Goal: Information Seeking & Learning: Find specific fact

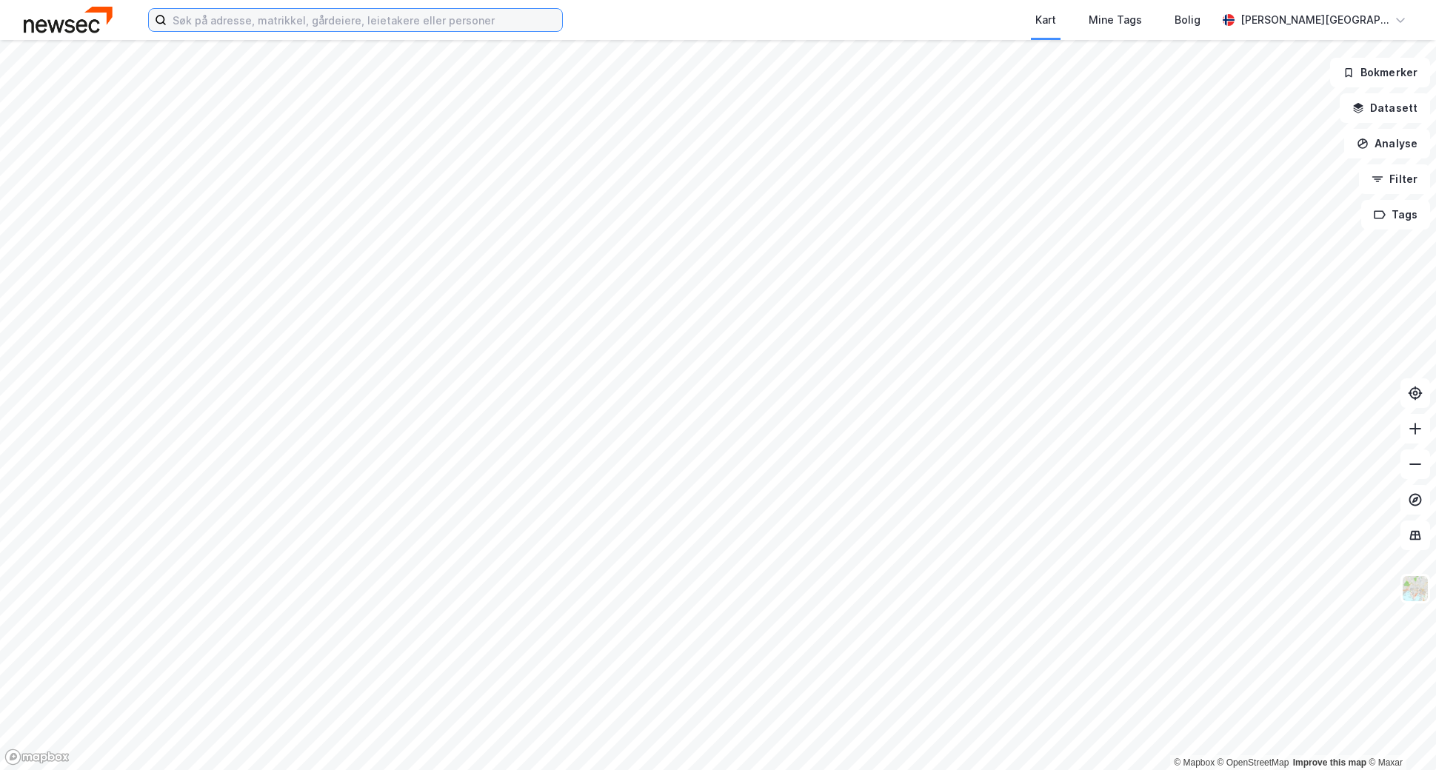
click at [403, 24] on input at bounding box center [364, 20] width 395 height 22
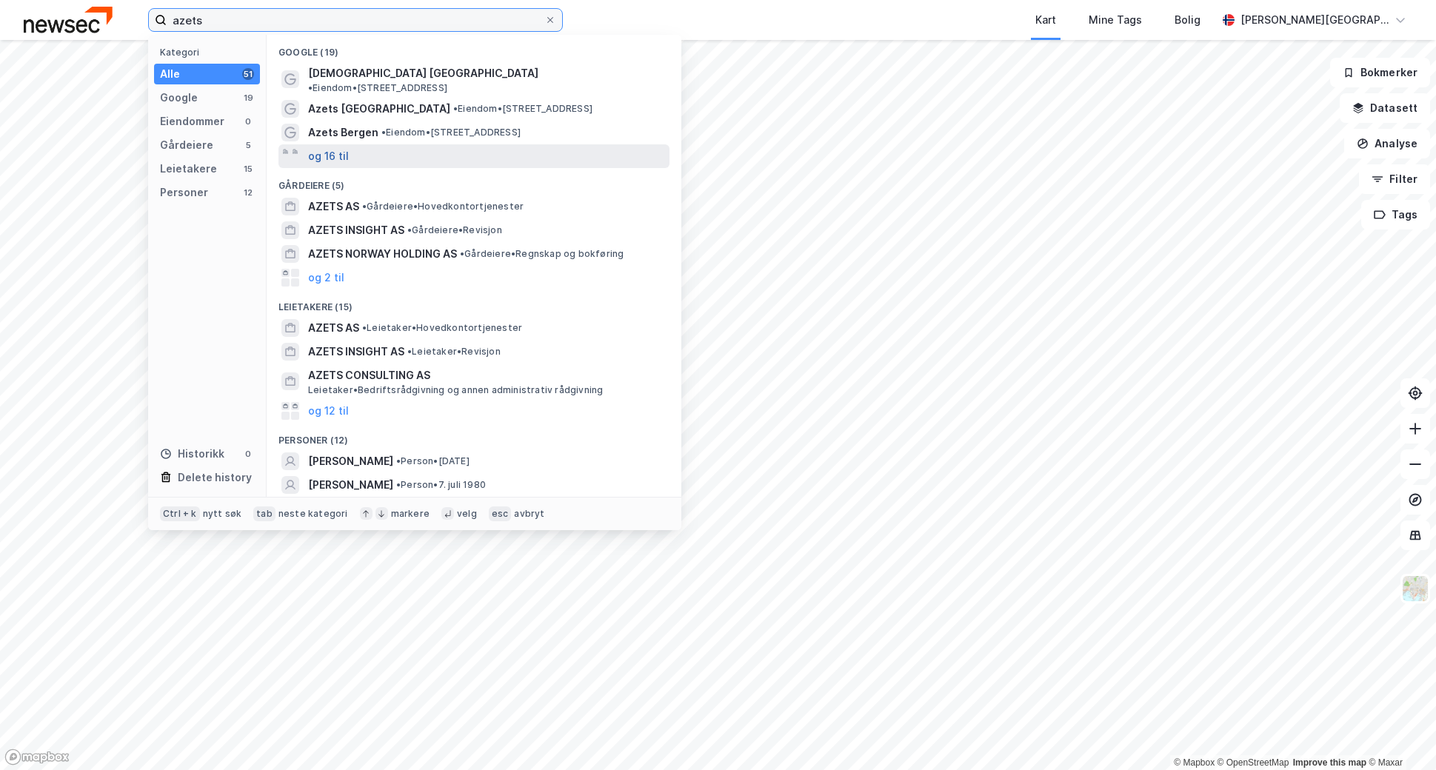
type input "azets"
click at [338, 149] on button "og 16 til" at bounding box center [328, 156] width 41 height 18
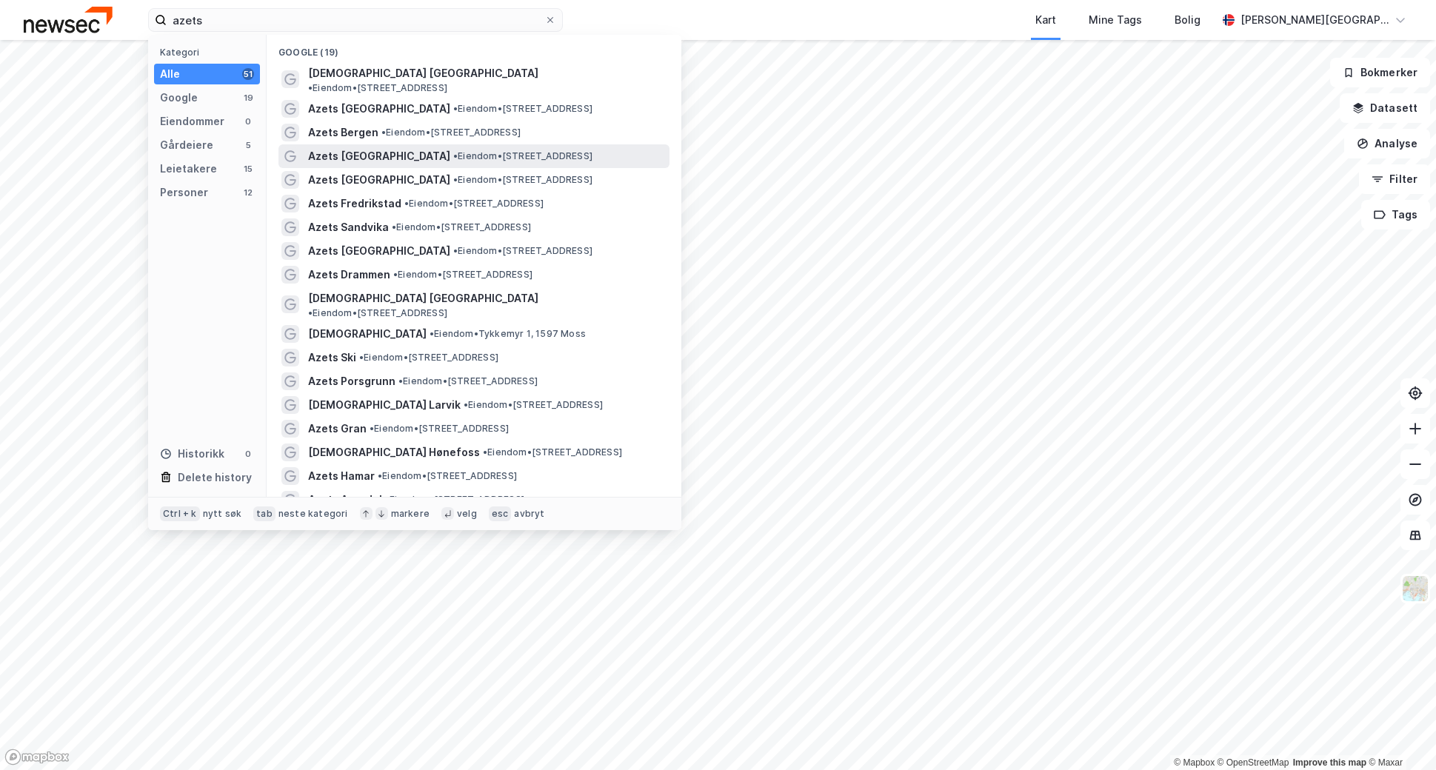
click at [397, 150] on div "Azets [GEOGRAPHIC_DATA] • Eiendom • [STREET_ADDRESS]" at bounding box center [487, 156] width 358 height 18
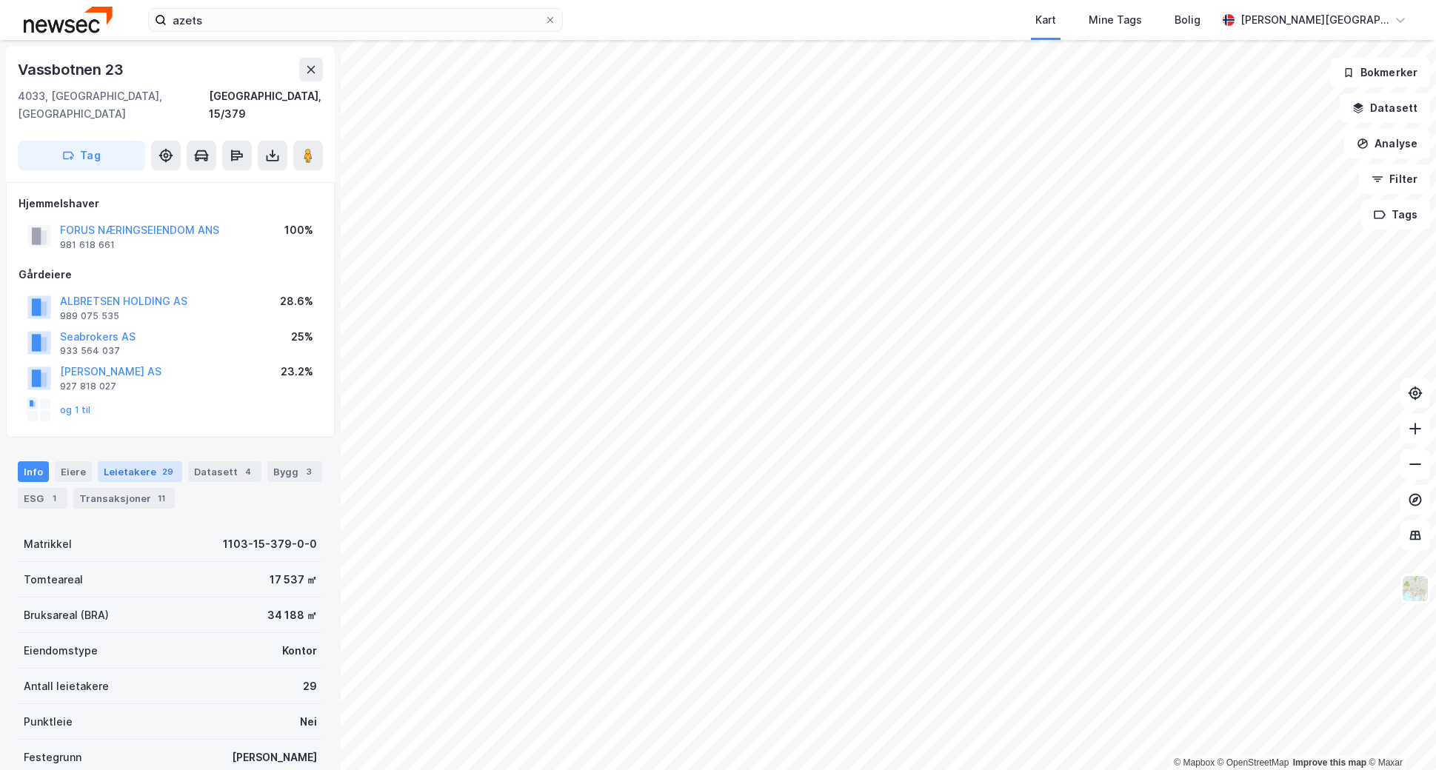
click at [127, 461] on div "Leietakere 29" at bounding box center [140, 471] width 84 height 21
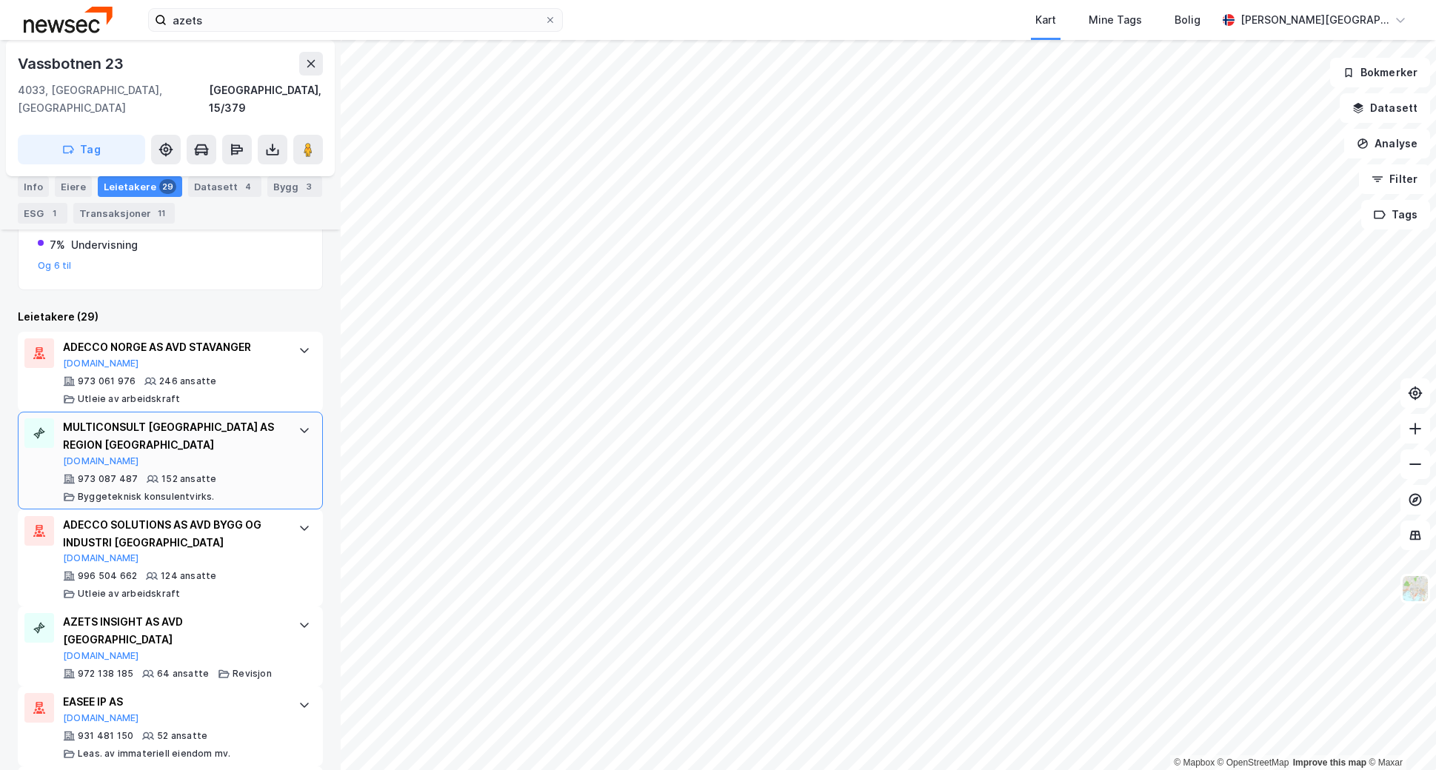
scroll to position [469, 0]
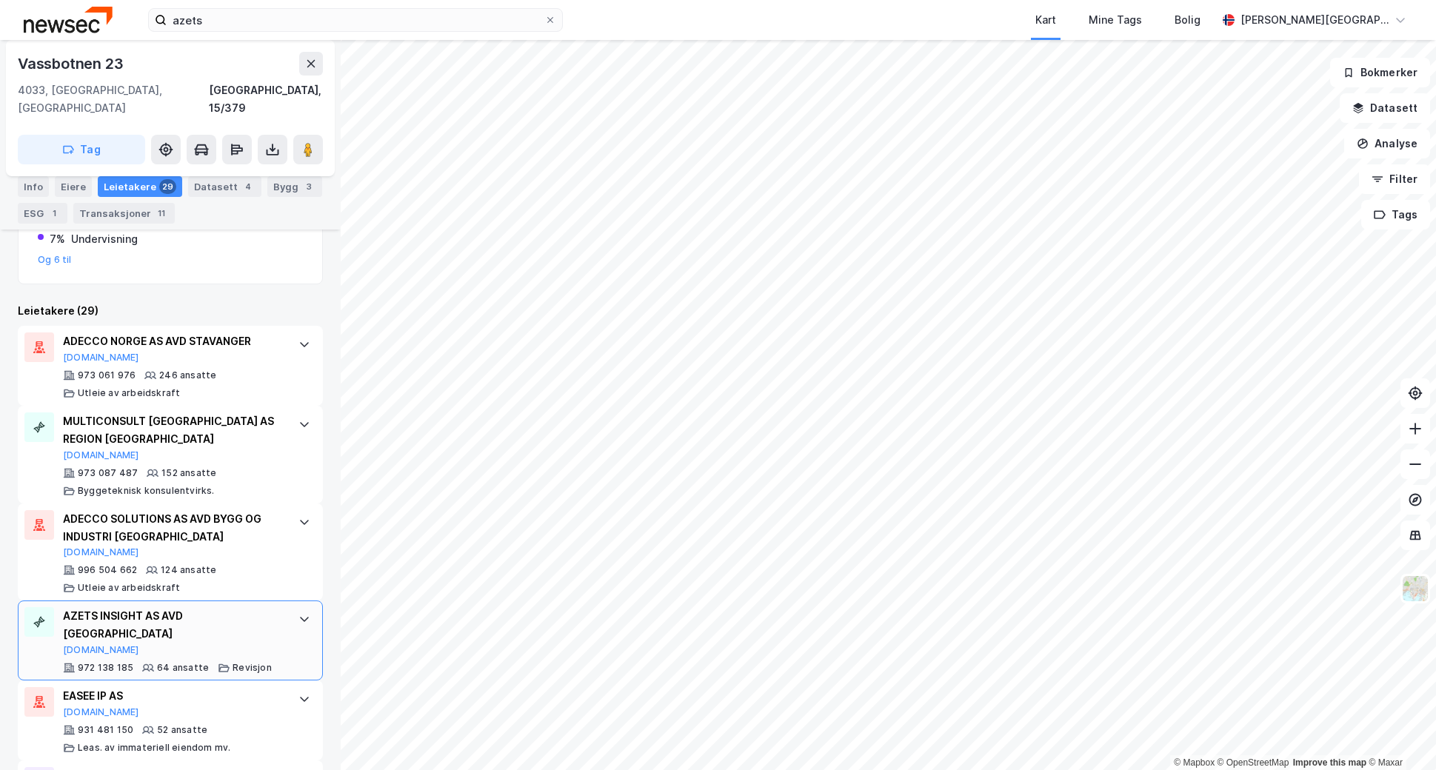
click at [250, 612] on div "AZETS INSIGHT AS AVD STAVANGER [DOMAIN_NAME]" at bounding box center [173, 631] width 221 height 49
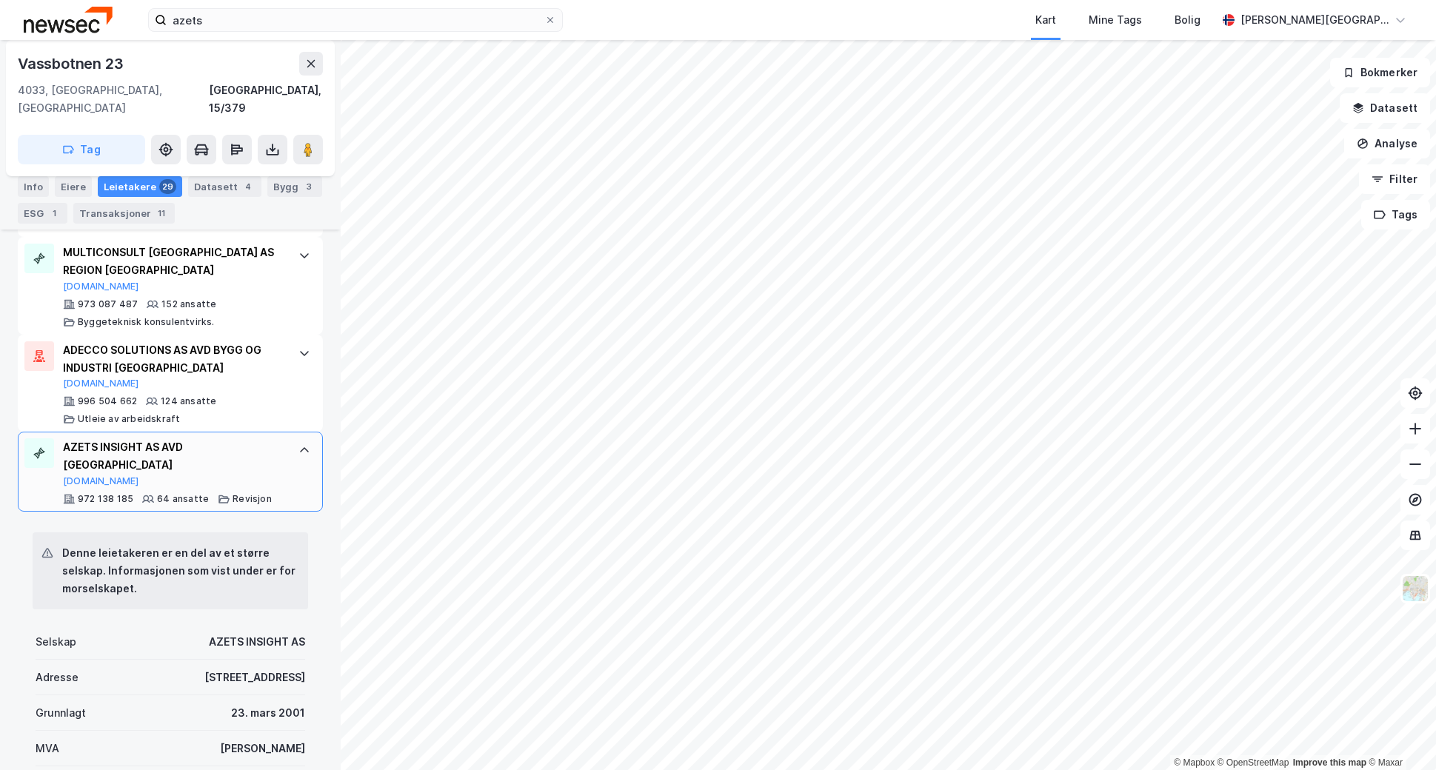
scroll to position [691, 0]
